Goal: Navigation & Orientation: Understand site structure

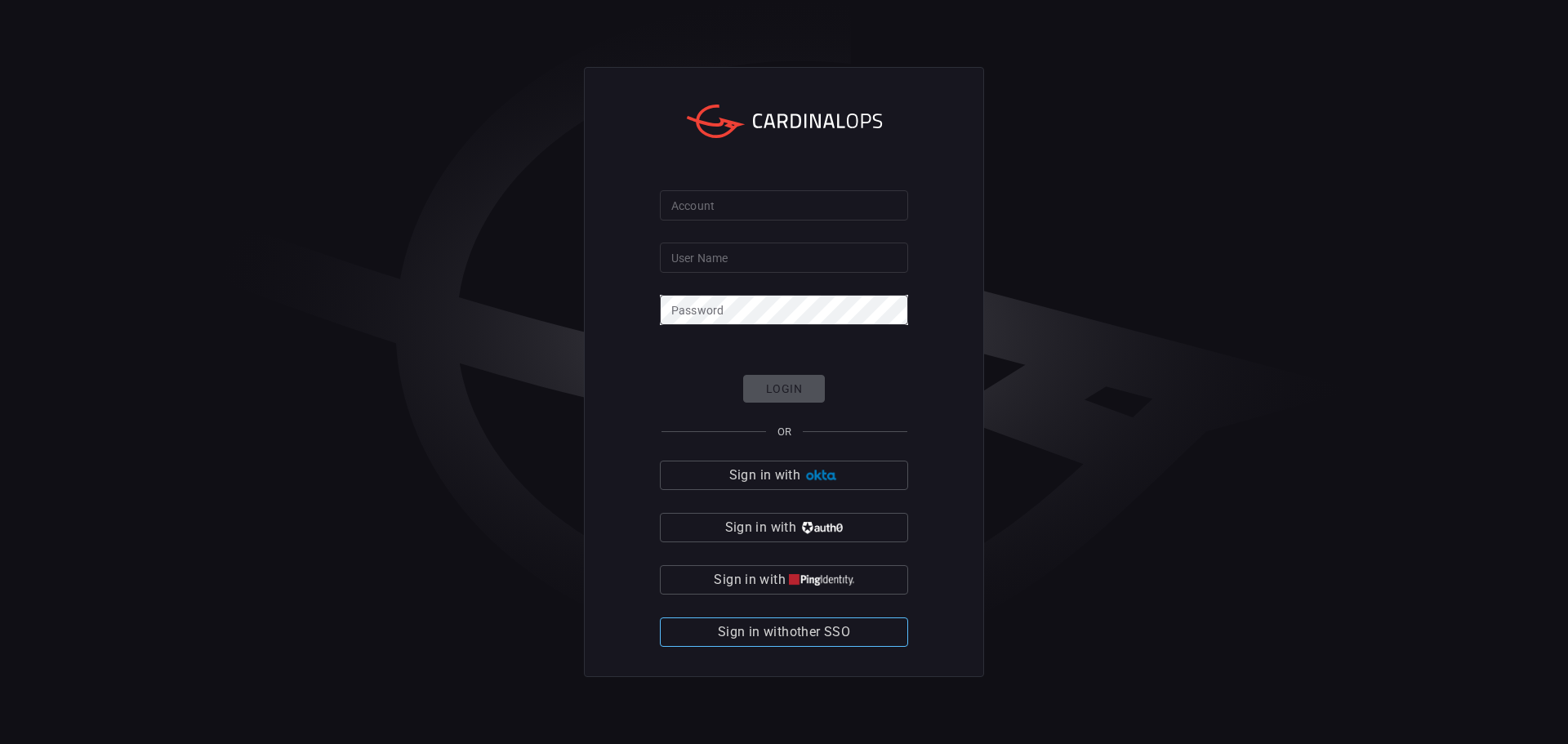
click at [840, 630] on span "Sign in with other SSO" at bounding box center [784, 632] width 132 height 23
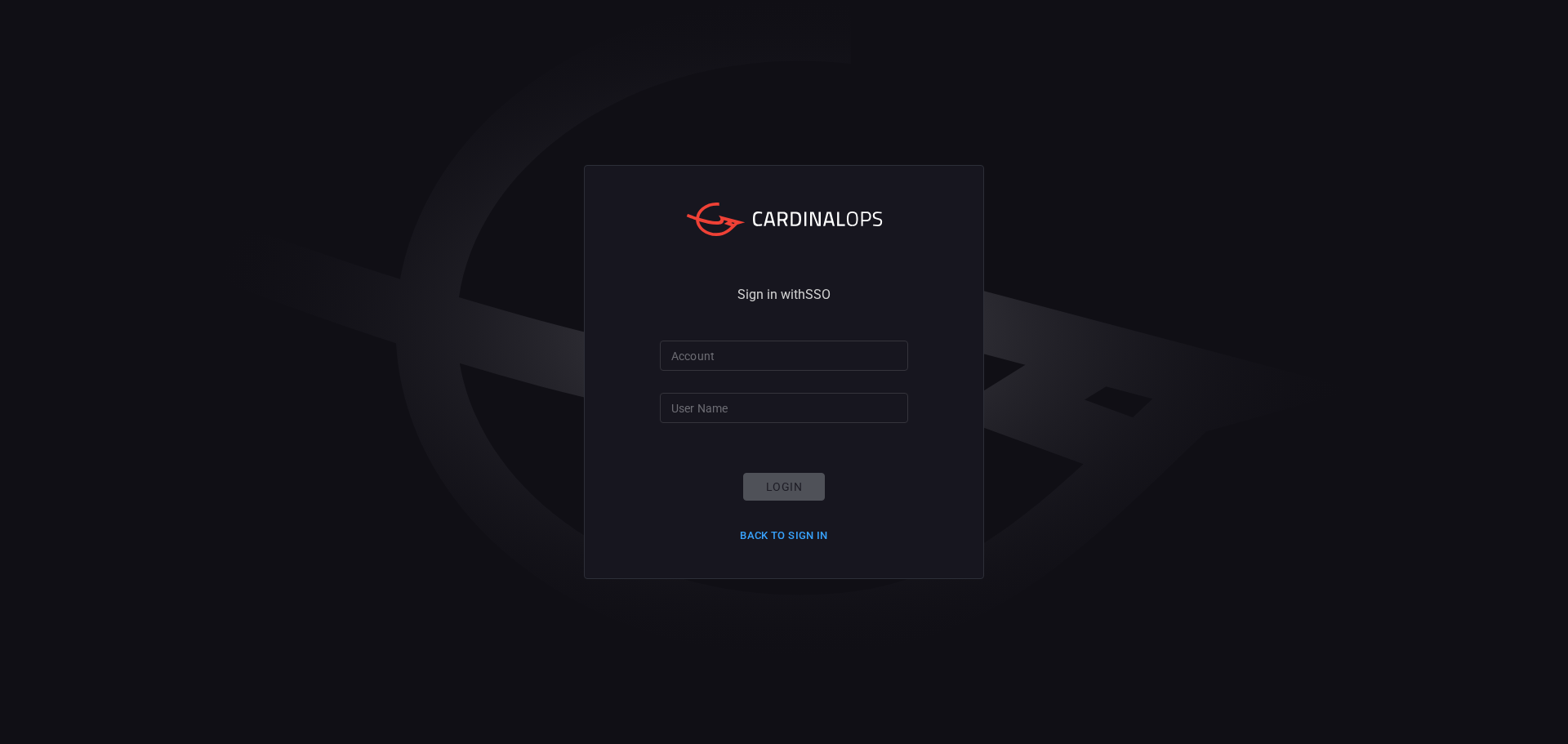
click at [762, 359] on input "Account" at bounding box center [784, 356] width 248 height 30
type input "bakerhughes"
click at [759, 406] on input "User Name" at bounding box center [784, 408] width 248 height 30
type input "[PERSON_NAME].[PERSON_NAME]"
click at [786, 490] on button "Login" at bounding box center [784, 487] width 81 height 28
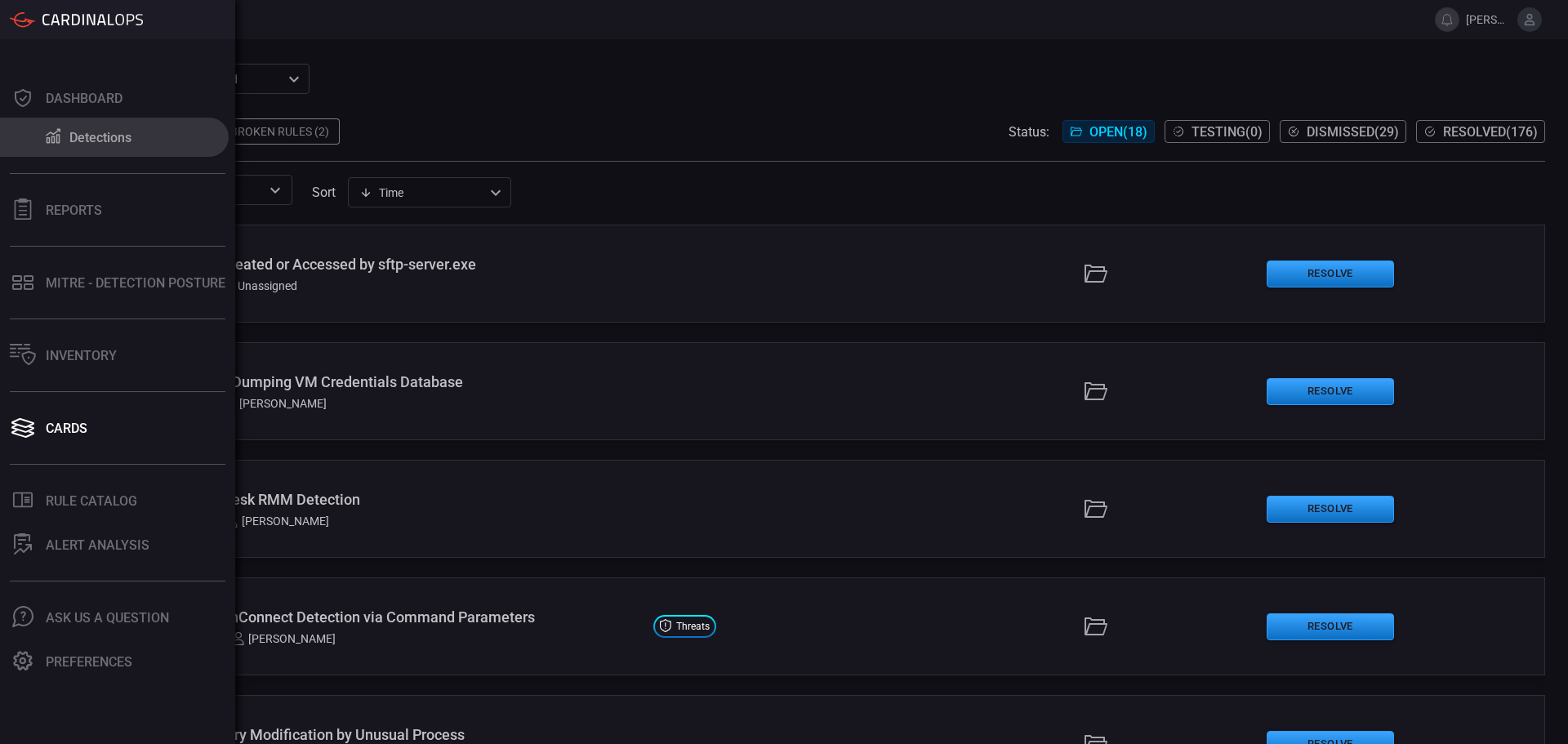
click at [47, 141] on icon at bounding box center [53, 136] width 15 height 15
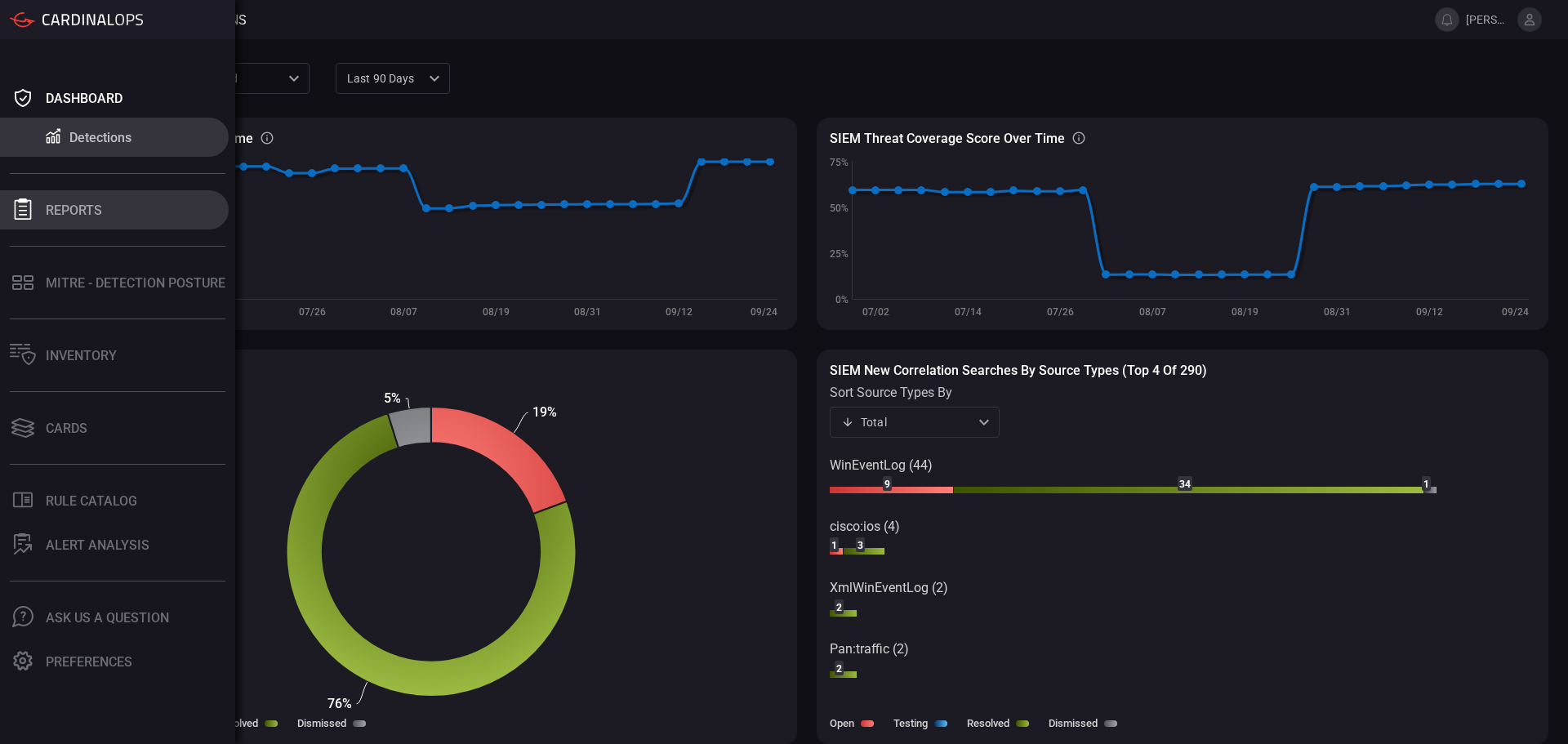
click at [98, 207] on div "Reports" at bounding box center [74, 211] width 57 height 16
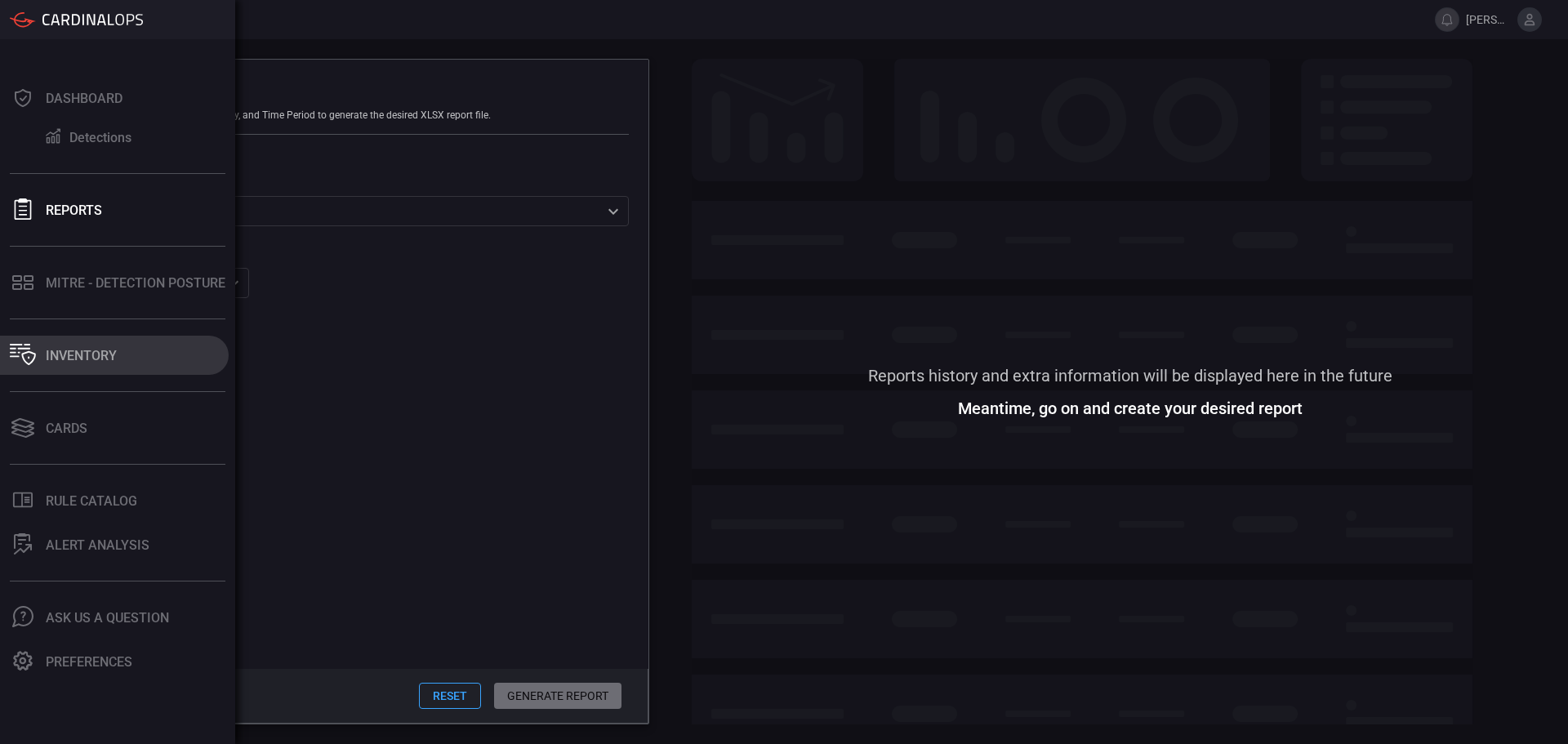
click at [100, 372] on button "Inventory" at bounding box center [114, 355] width 228 height 39
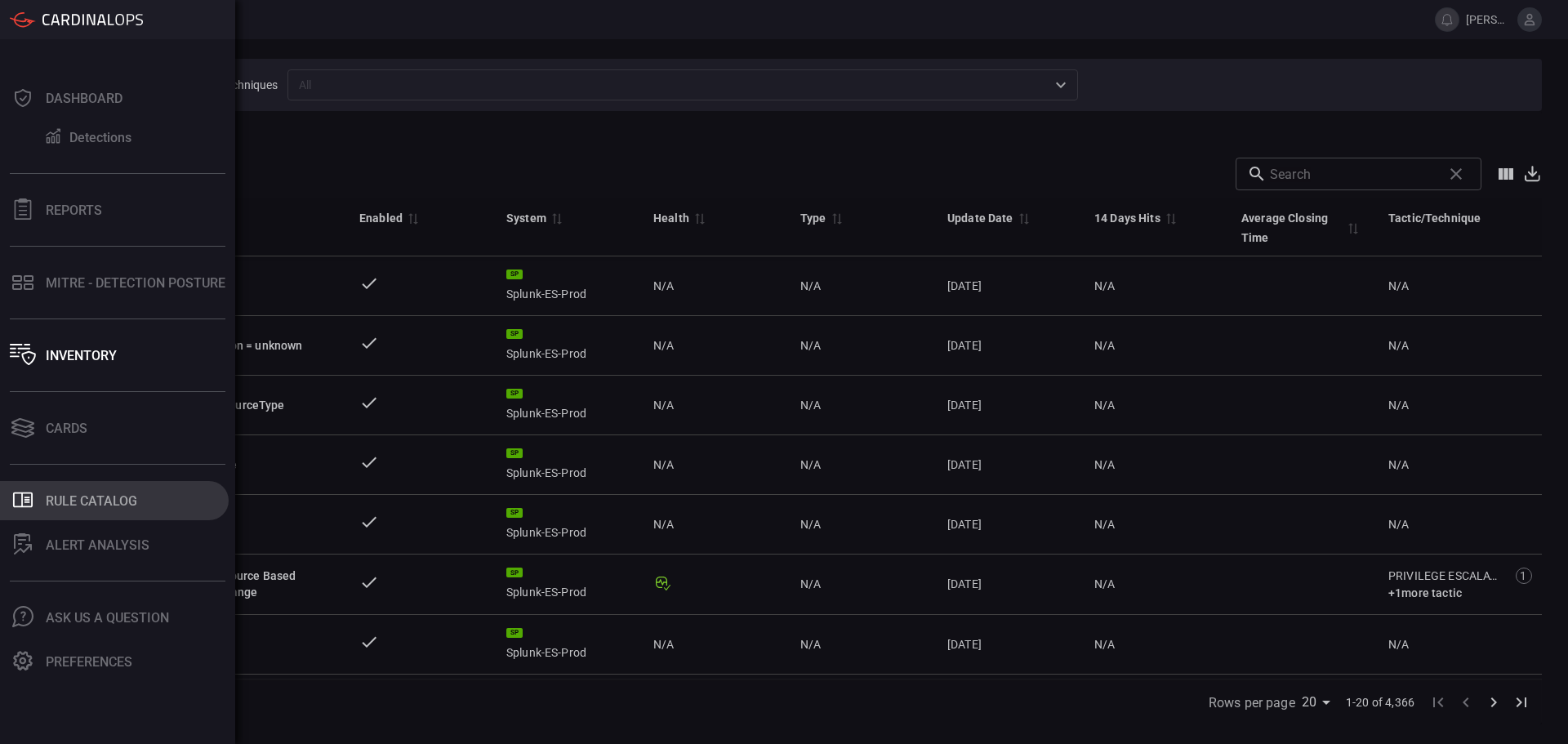
click at [47, 491] on button ".st0_rule_catalog_icon{fill: currentColor;} Rule Catalog" at bounding box center [114, 500] width 228 height 39
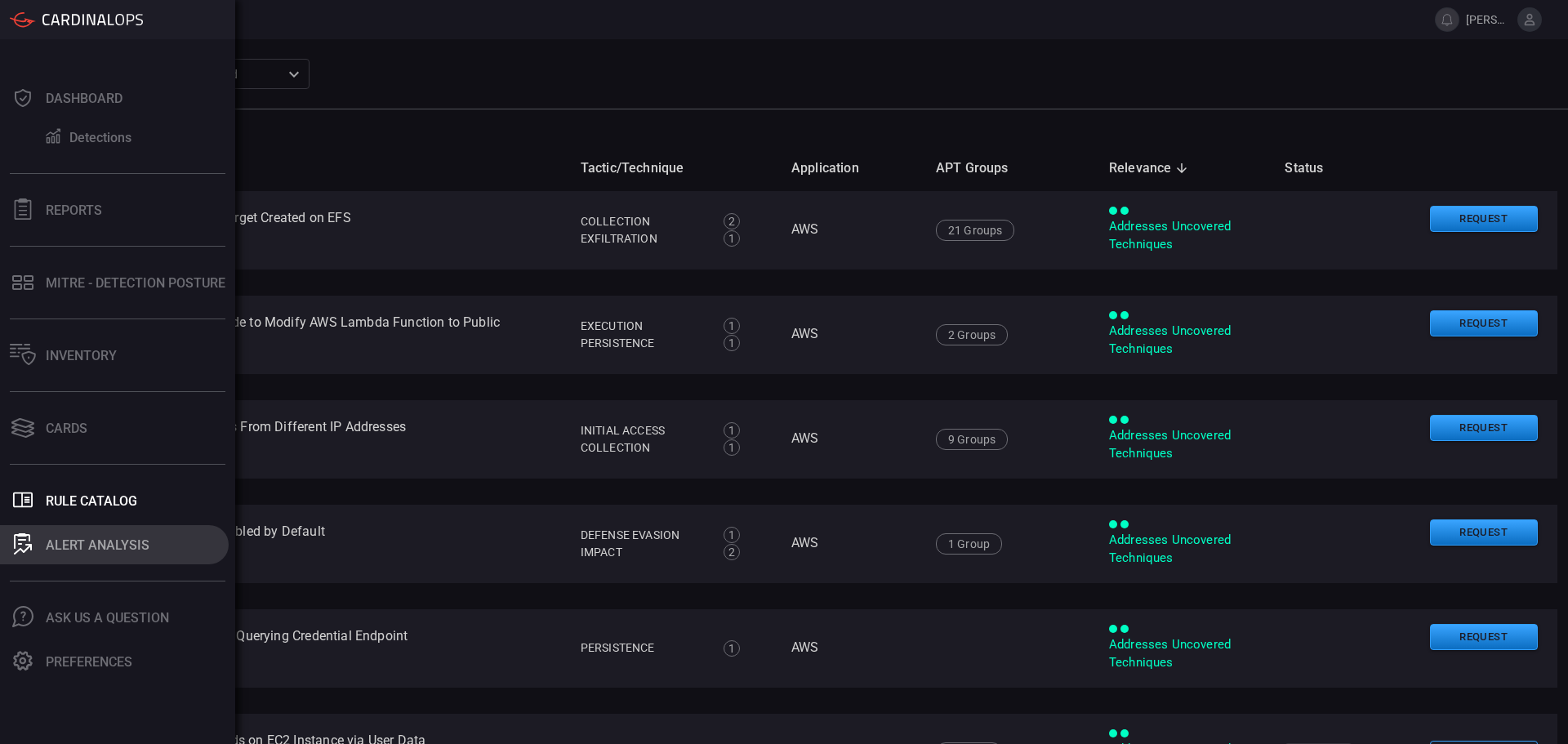
click at [29, 546] on icon at bounding box center [23, 549] width 18 height 11
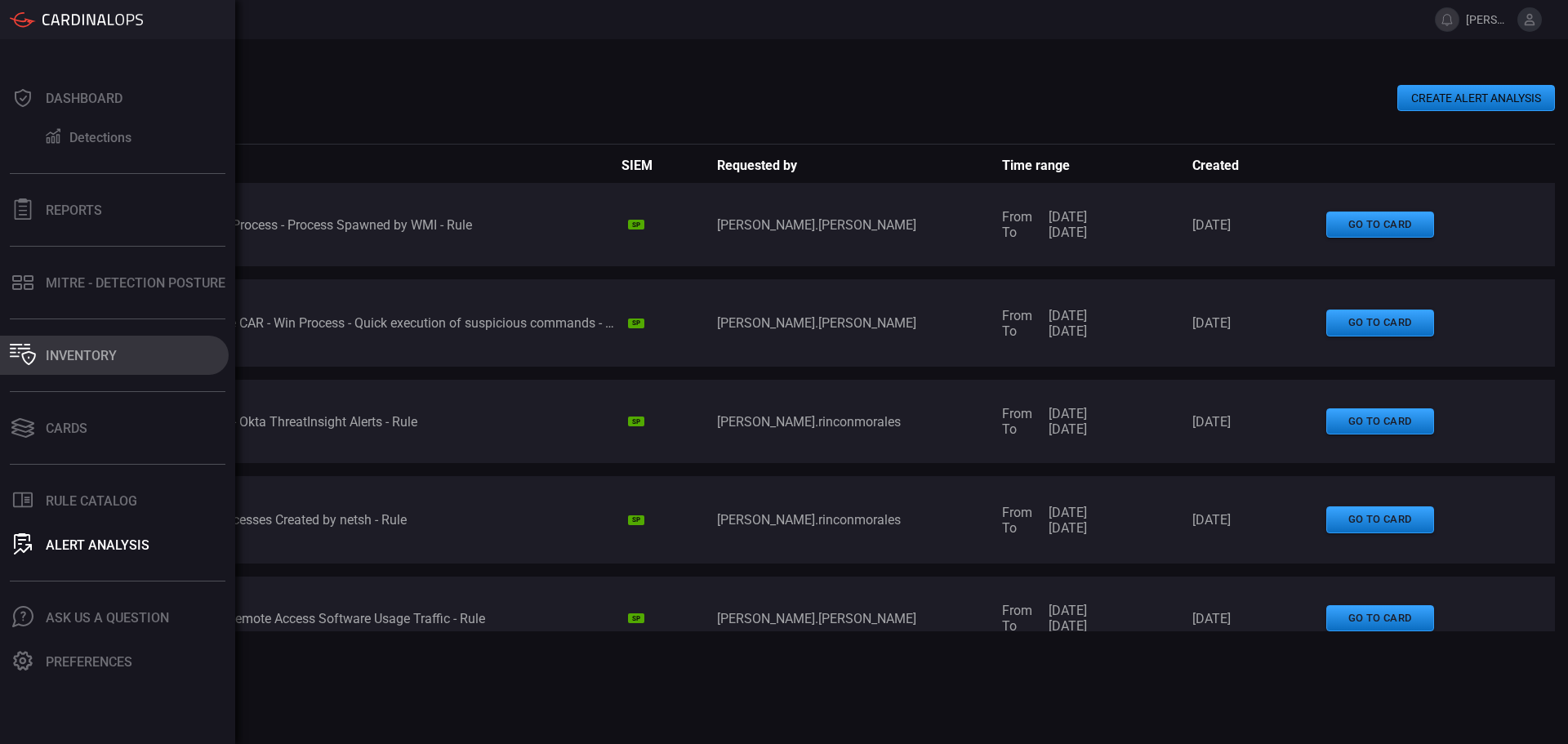
click at [115, 336] on button "Inventory" at bounding box center [114, 355] width 228 height 39
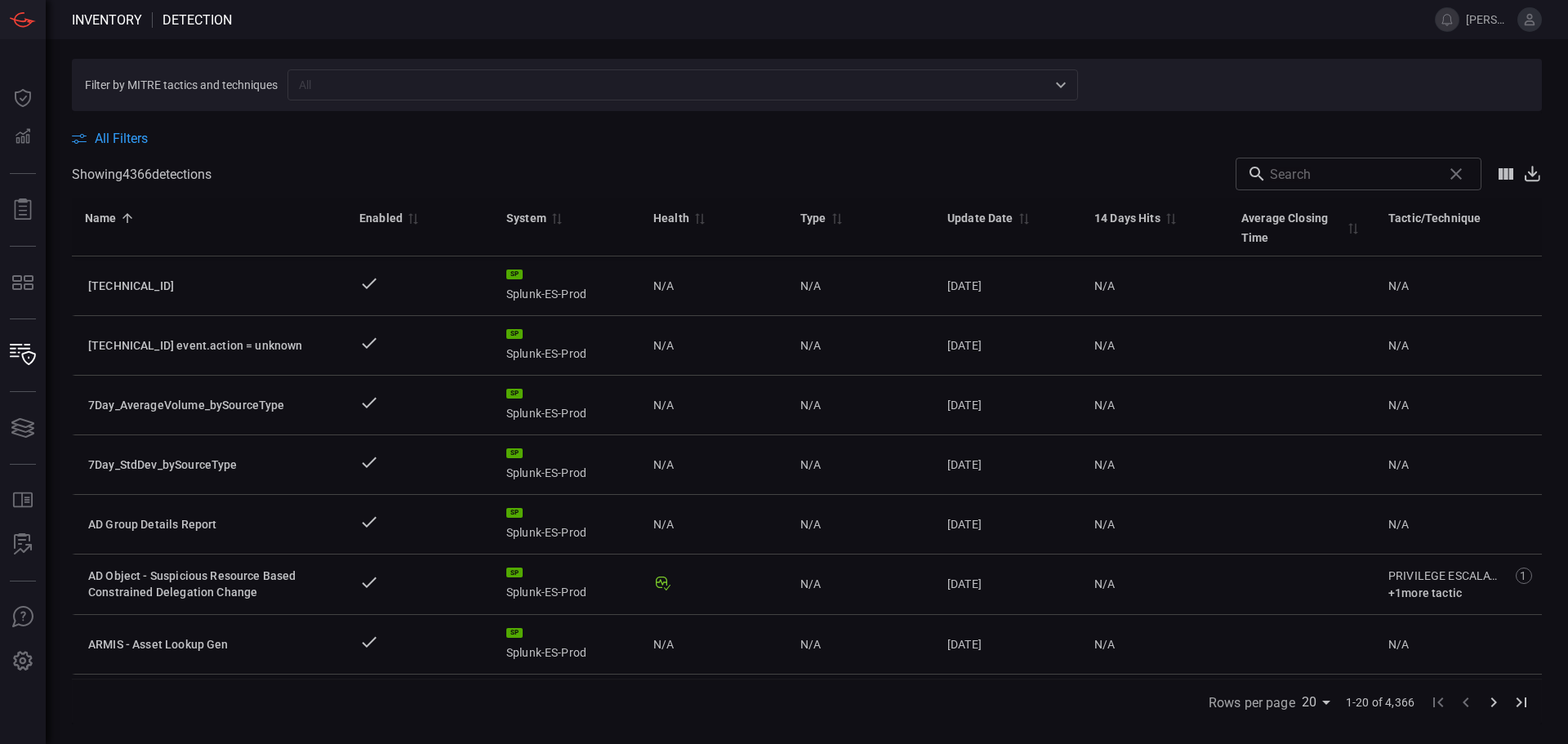
click at [1491, 708] on icon "Go to next page" at bounding box center [1494, 702] width 19 height 19
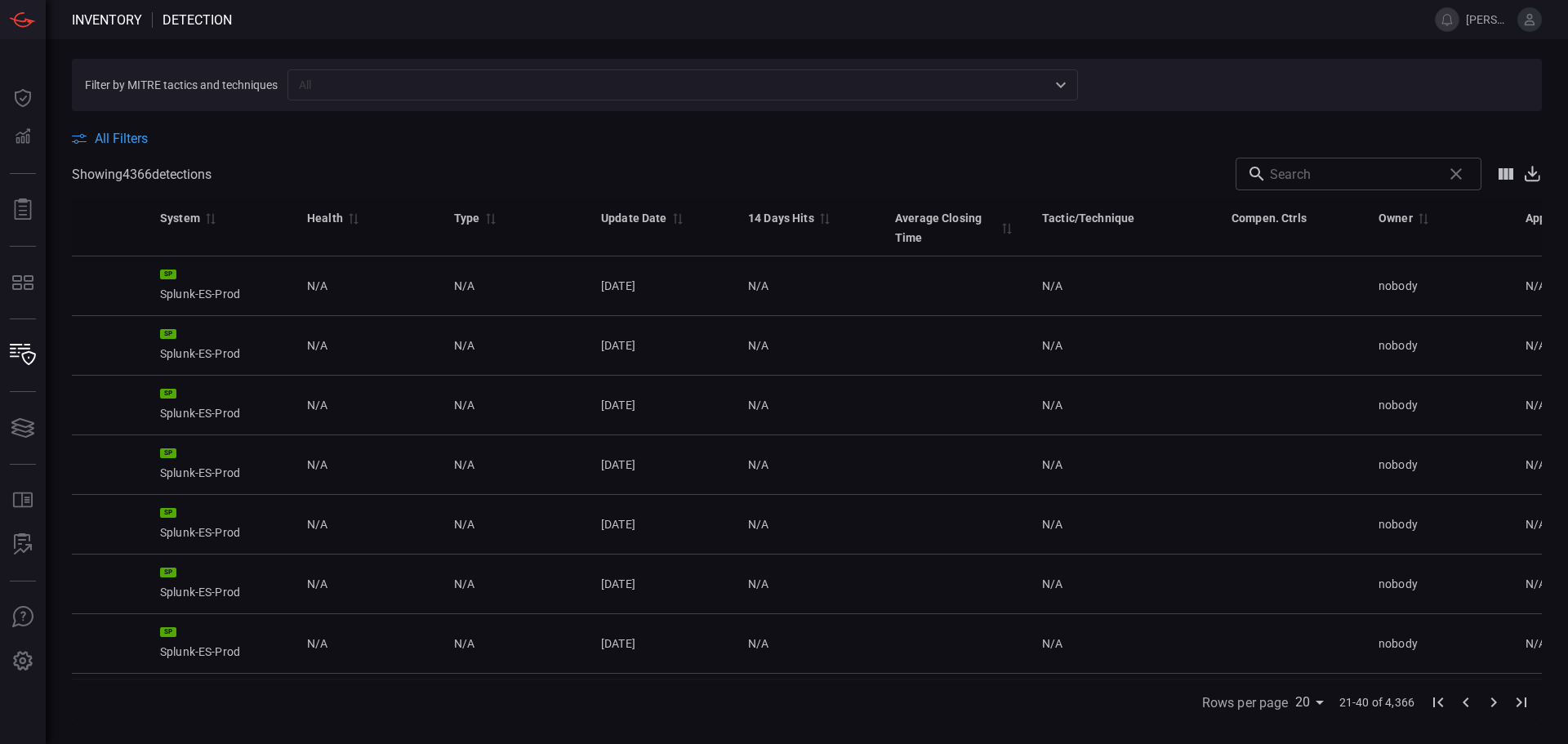
scroll to position [0, 654]
